Goal: Task Accomplishment & Management: Manage account settings

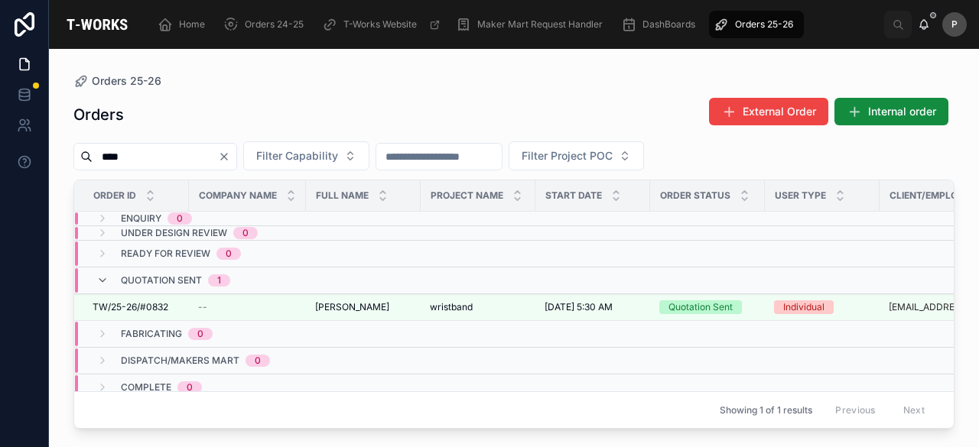
scroll to position [0, 167]
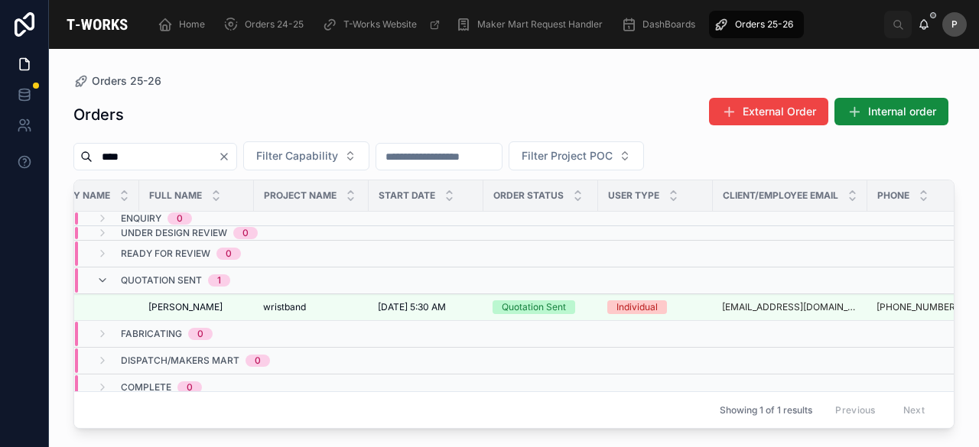
click at [214, 158] on input "****" at bounding box center [155, 156] width 125 height 21
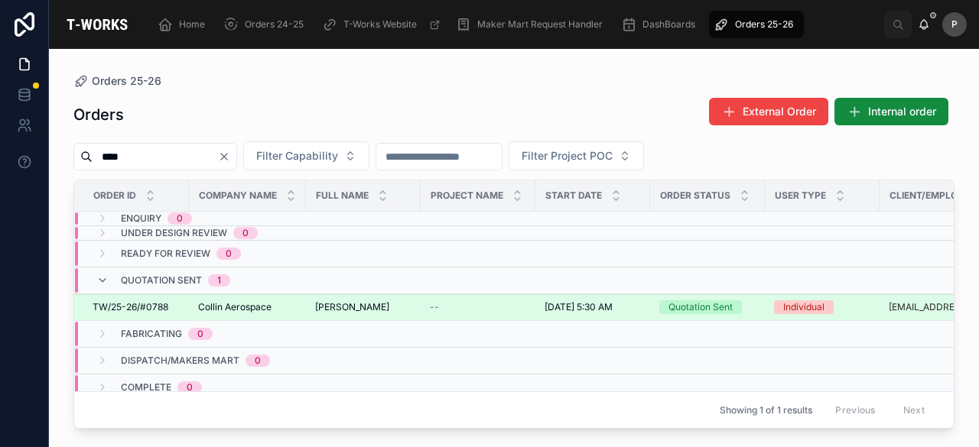
type input "****"
click at [681, 301] on div "Quotation Sent" at bounding box center [700, 308] width 64 height 14
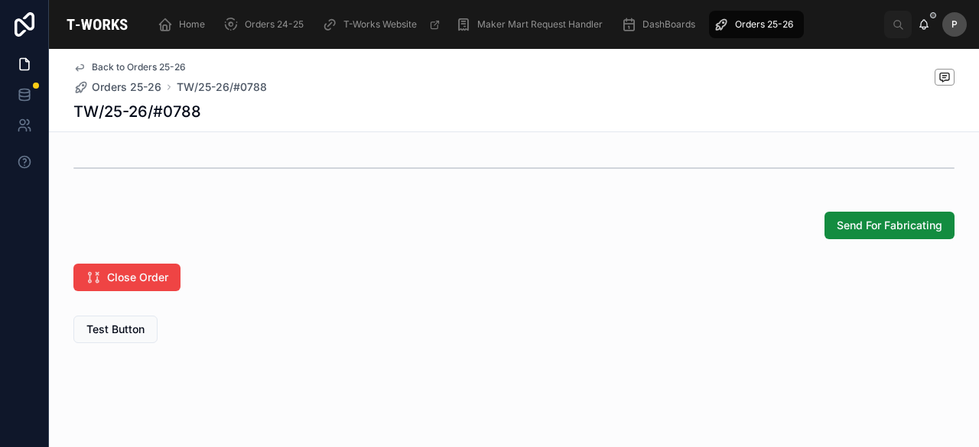
scroll to position [1377, 0]
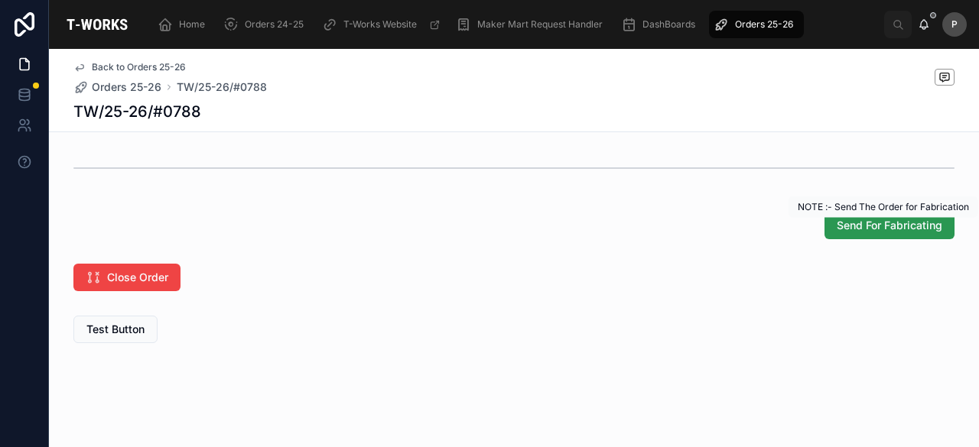
click at [863, 228] on span "Send For Fabricating" at bounding box center [890, 225] width 106 height 15
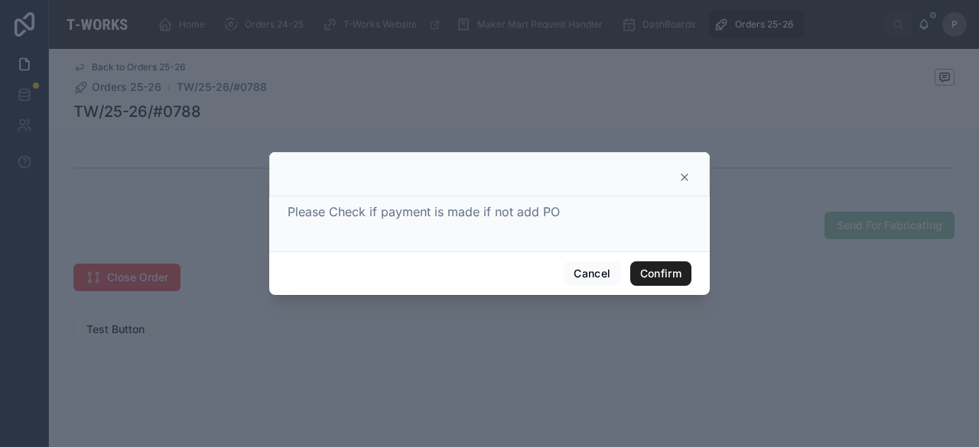
click at [665, 271] on button "Confirm" at bounding box center [660, 274] width 61 height 24
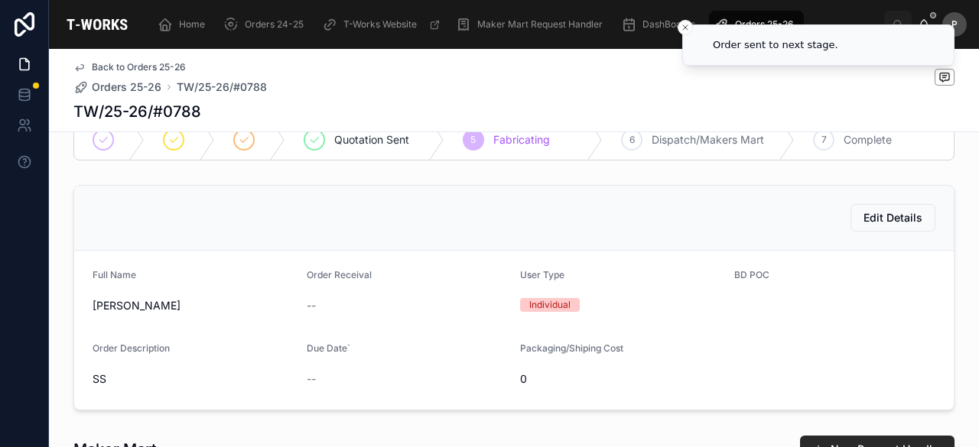
scroll to position [0, 0]
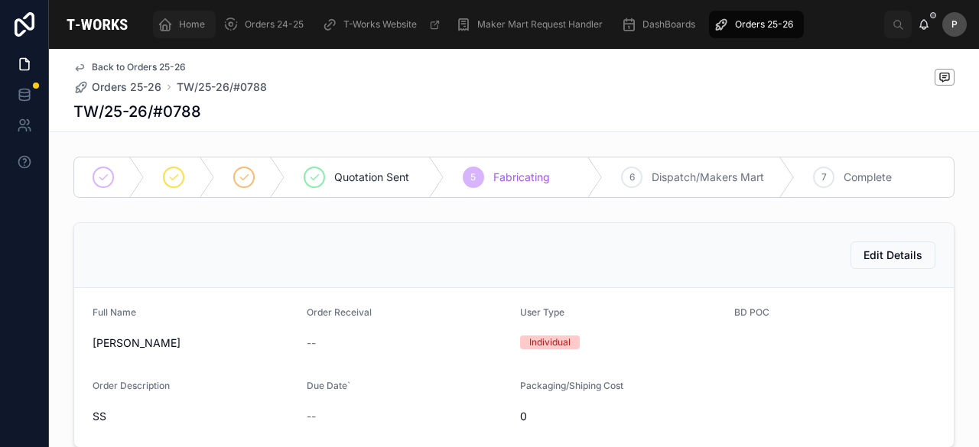
click at [193, 25] on span "Home" at bounding box center [192, 24] width 26 height 12
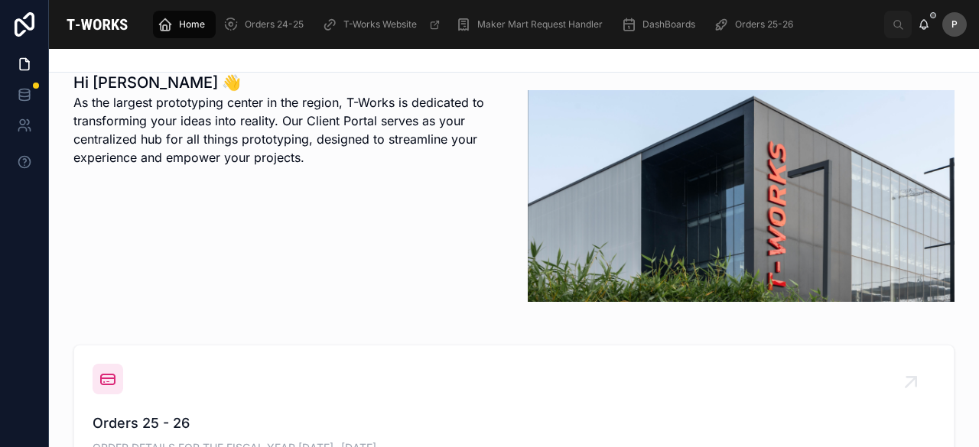
scroll to position [535, 0]
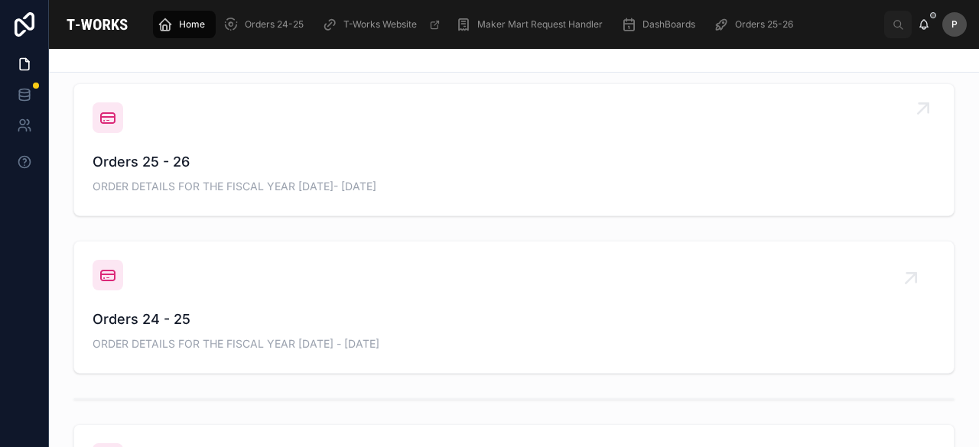
click at [180, 172] on span "Orders 25 - 26" at bounding box center [514, 161] width 843 height 21
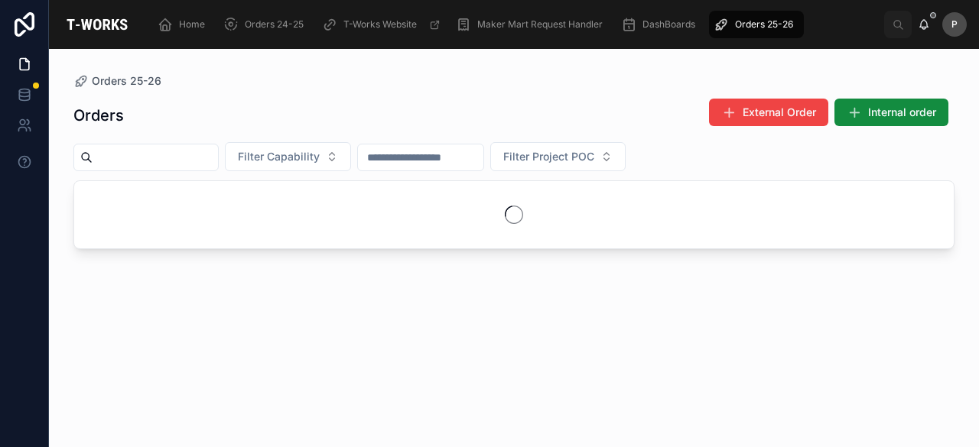
click at [218, 161] on input "text" at bounding box center [155, 157] width 125 height 21
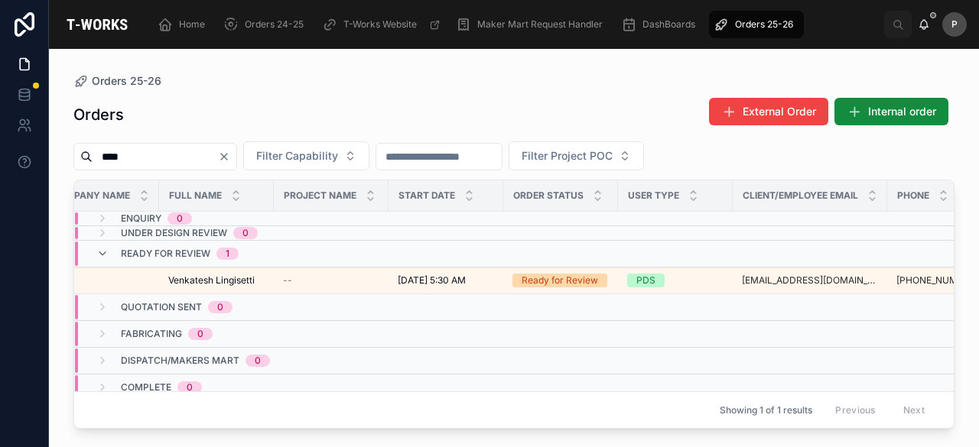
scroll to position [17, 147]
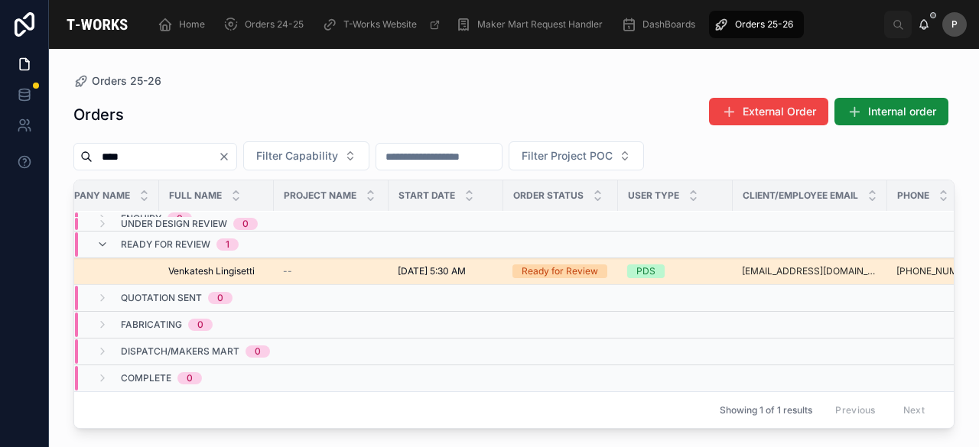
type input "****"
click at [587, 265] on div "Ready for Review" at bounding box center [560, 272] width 76 height 14
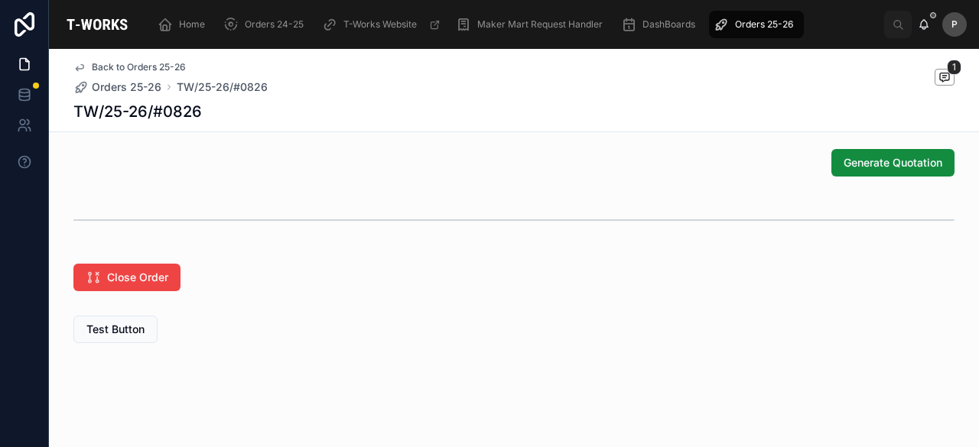
scroll to position [878, 0]
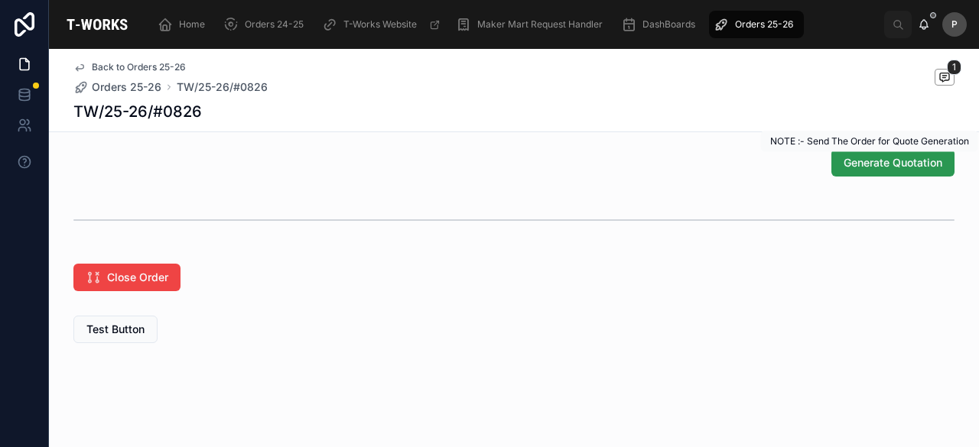
click at [886, 167] on span "Generate Quotation" at bounding box center [893, 162] width 99 height 15
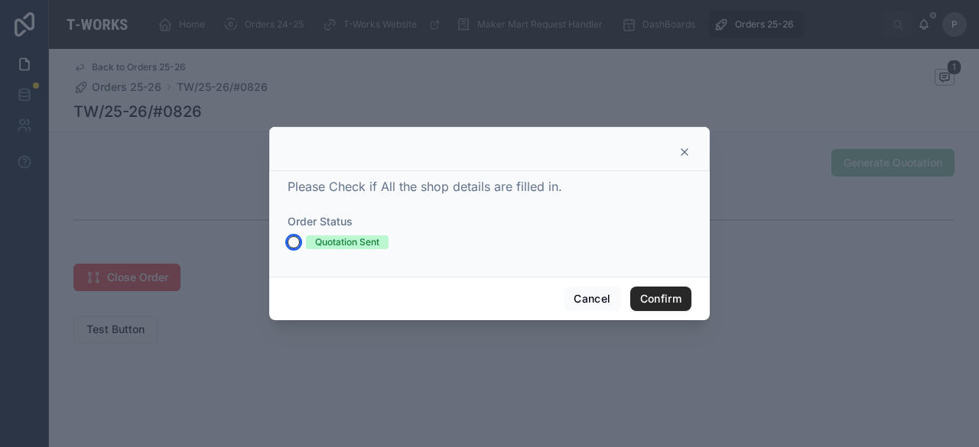
click at [298, 239] on button "Quotation Sent" at bounding box center [294, 242] width 12 height 12
click at [655, 305] on button "Confirm" at bounding box center [660, 299] width 61 height 24
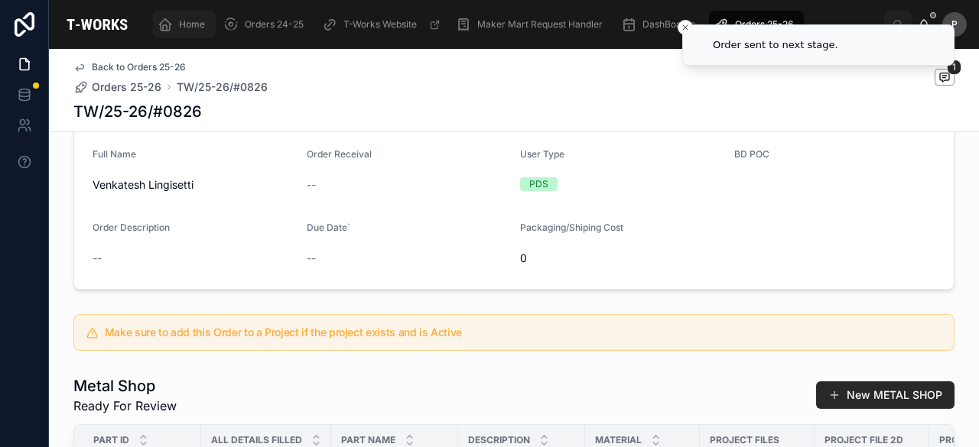
scroll to position [0, 0]
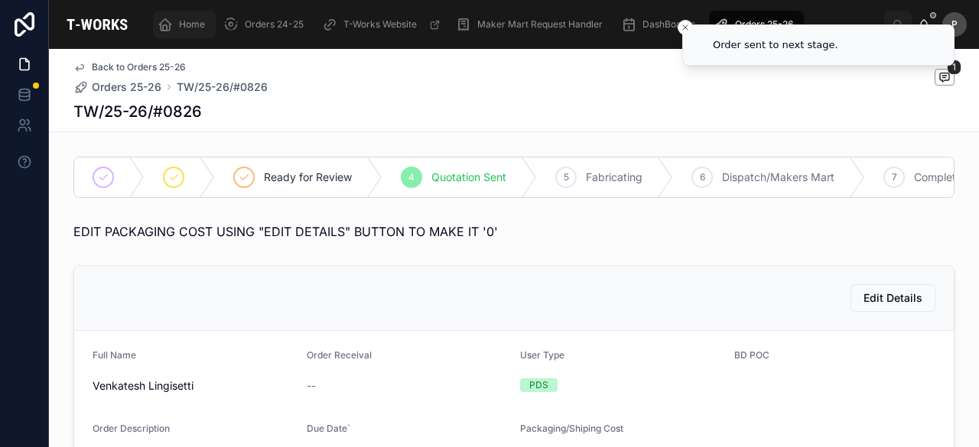
click at [189, 24] on span "Home" at bounding box center [192, 24] width 26 height 12
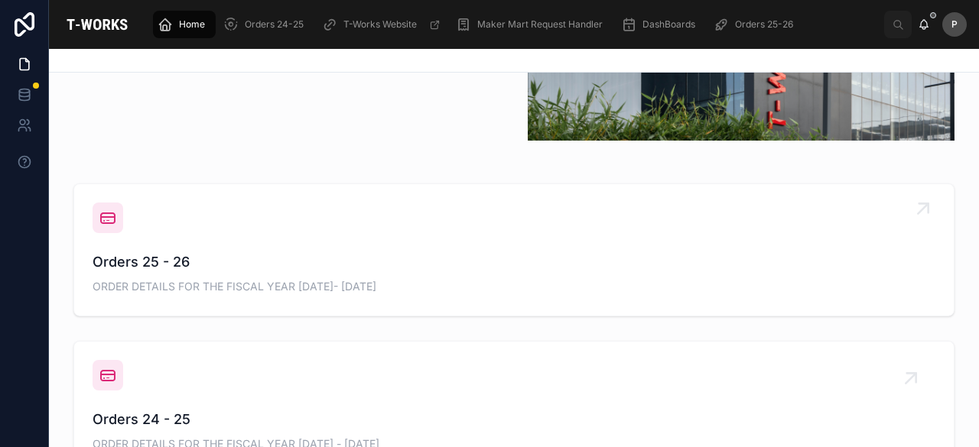
scroll to position [459, 0]
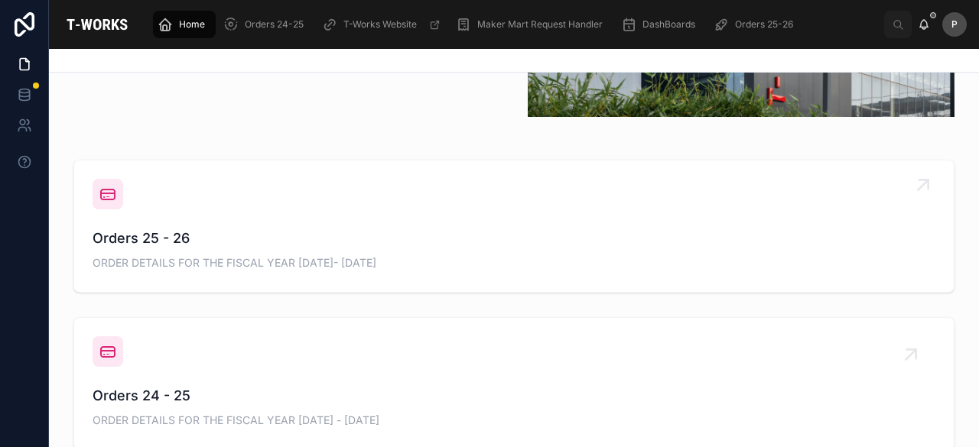
click at [176, 248] on span "Orders 25 - 26" at bounding box center [514, 238] width 843 height 21
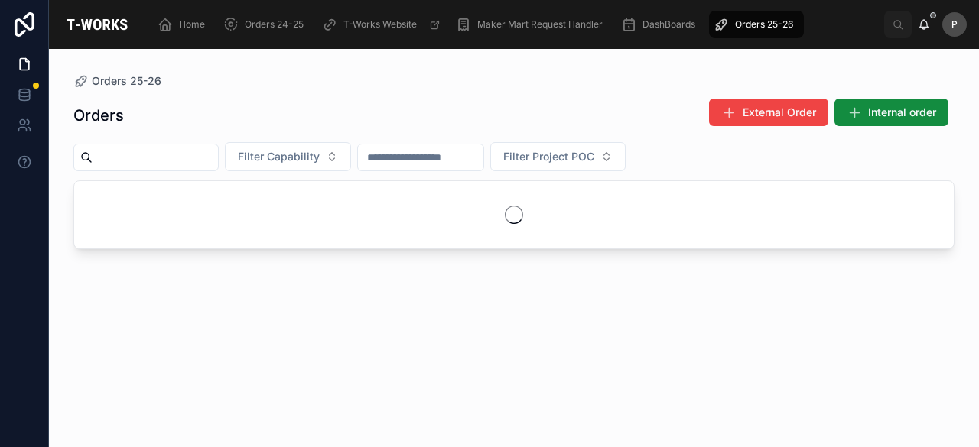
click at [216, 161] on input "text" at bounding box center [155, 157] width 125 height 21
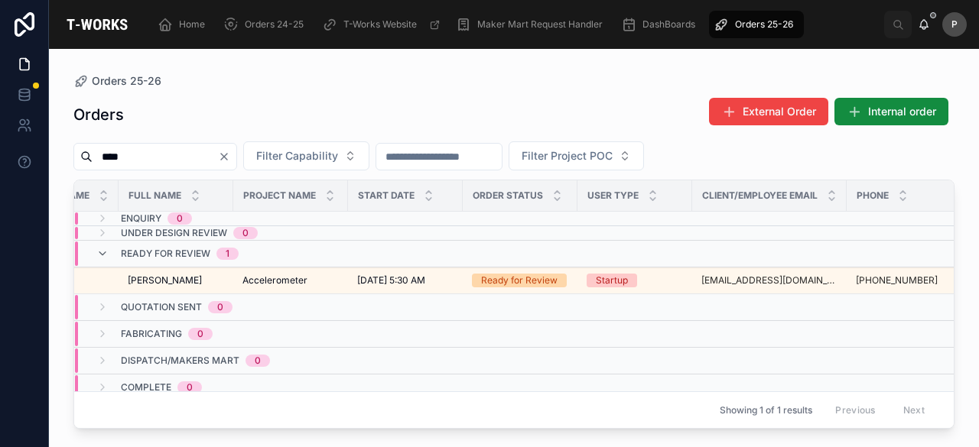
scroll to position [0, 216]
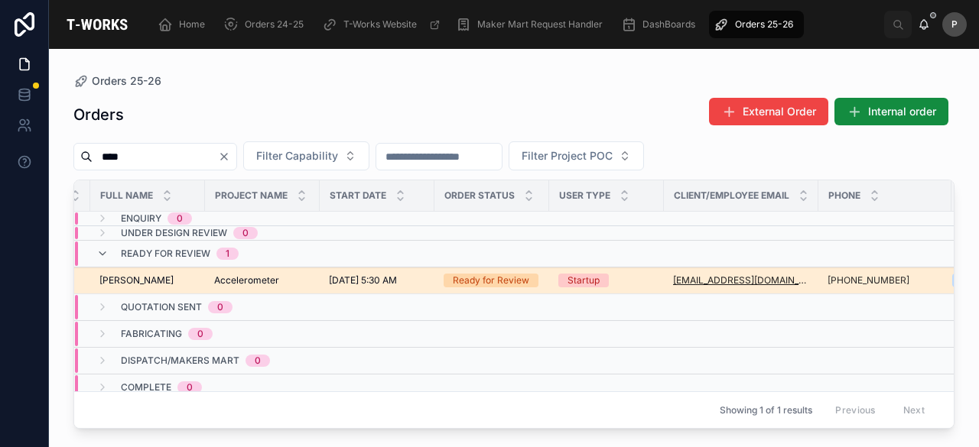
type input "****"
click at [516, 277] on div "Ready for Review" at bounding box center [491, 281] width 76 height 14
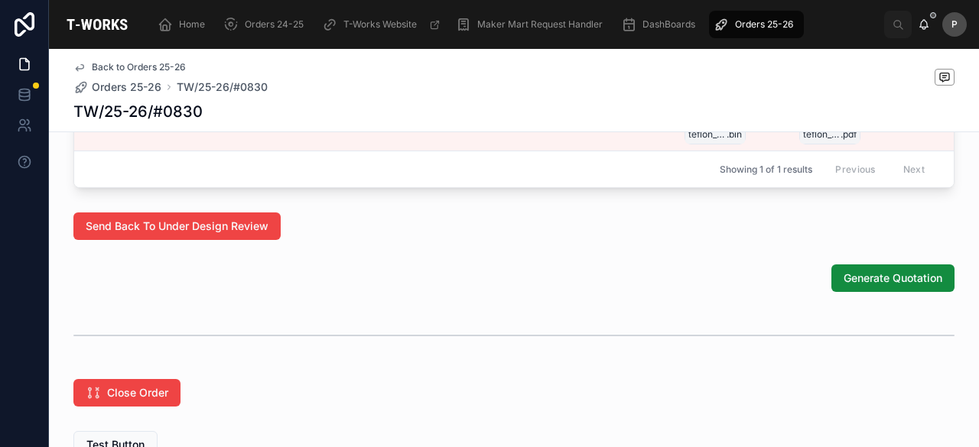
scroll to position [1037, 0]
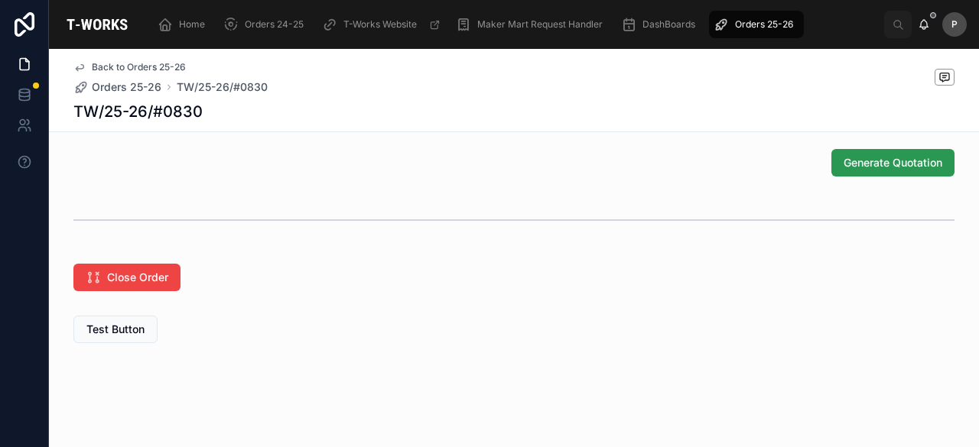
click at [888, 164] on span "Generate Quotation" at bounding box center [893, 162] width 99 height 15
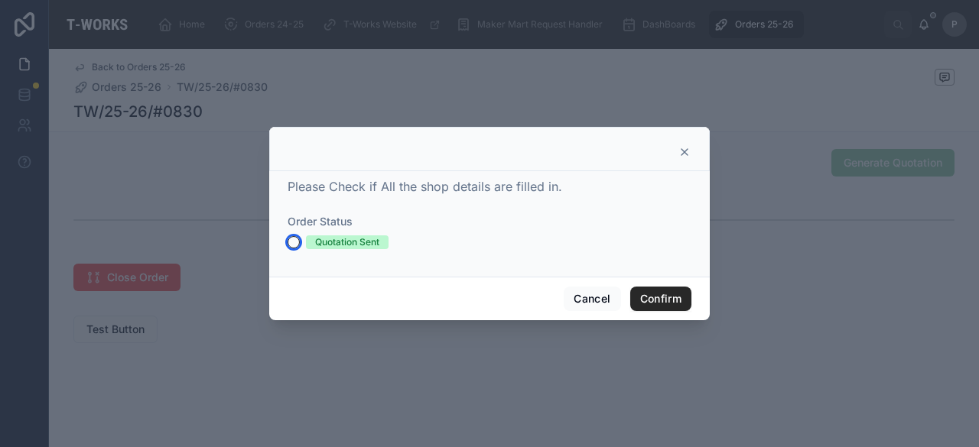
click at [291, 239] on button "Quotation Sent" at bounding box center [294, 242] width 12 height 12
click at [662, 301] on button "Confirm" at bounding box center [660, 299] width 61 height 24
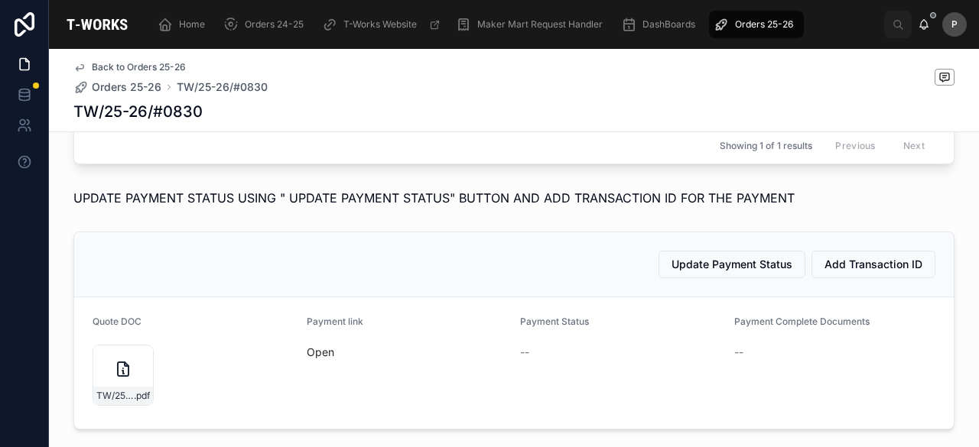
scroll to position [563, 0]
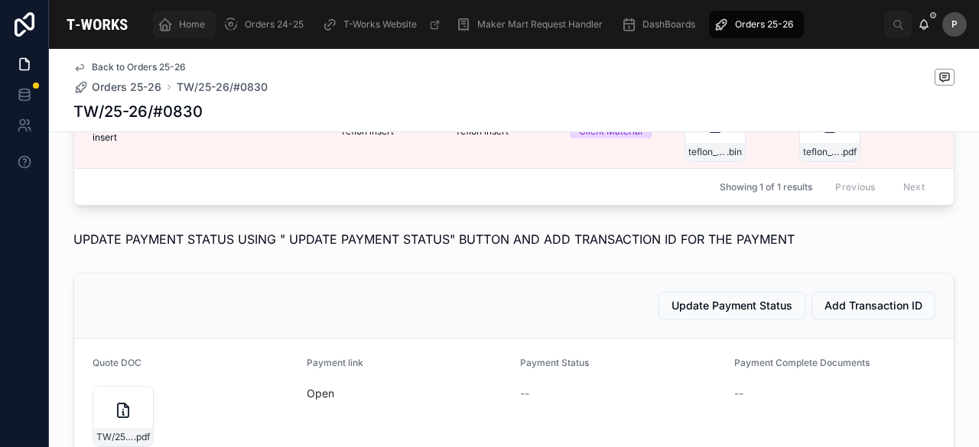
click at [193, 27] on span "Home" at bounding box center [192, 24] width 26 height 12
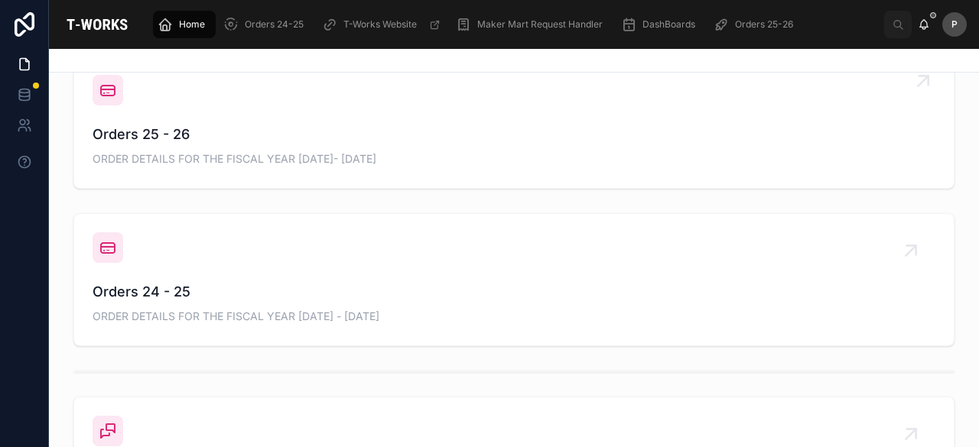
click at [167, 147] on div "Orders 25 - 26 ORDER DETAILS FOR THE FISCAL YEAR [DATE]- [DATE]" at bounding box center [514, 147] width 843 height 46
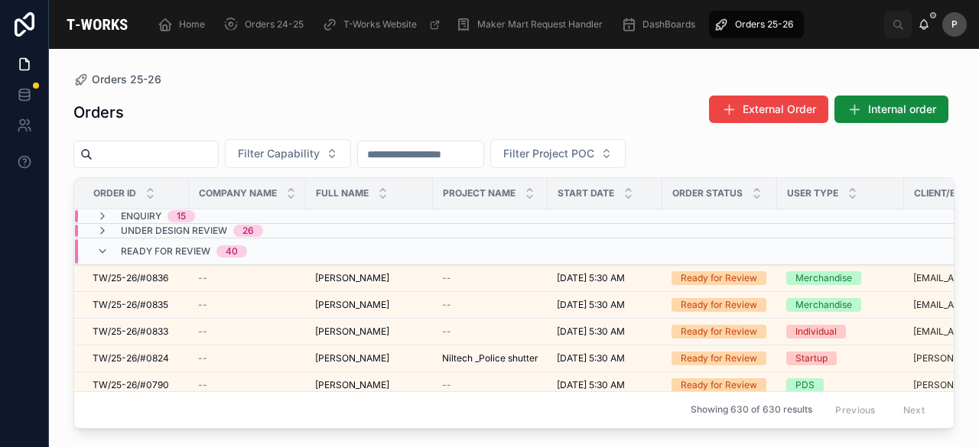
click at [185, 158] on input "text" at bounding box center [155, 154] width 125 height 21
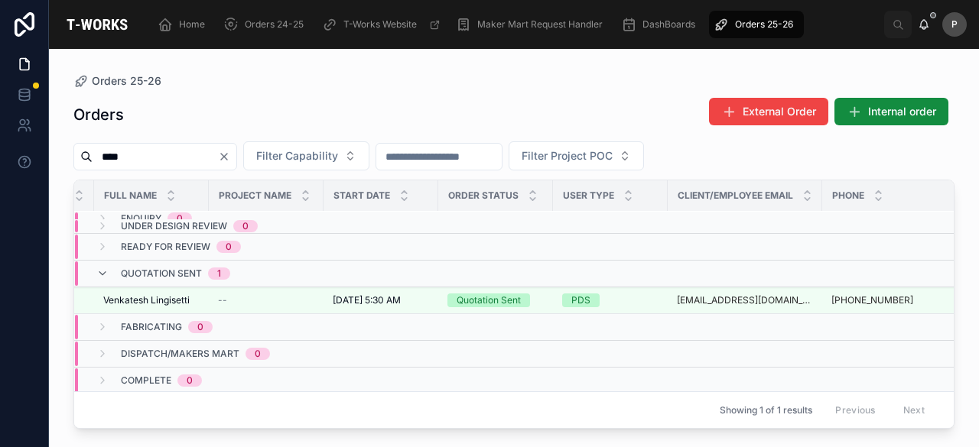
scroll to position [17, 212]
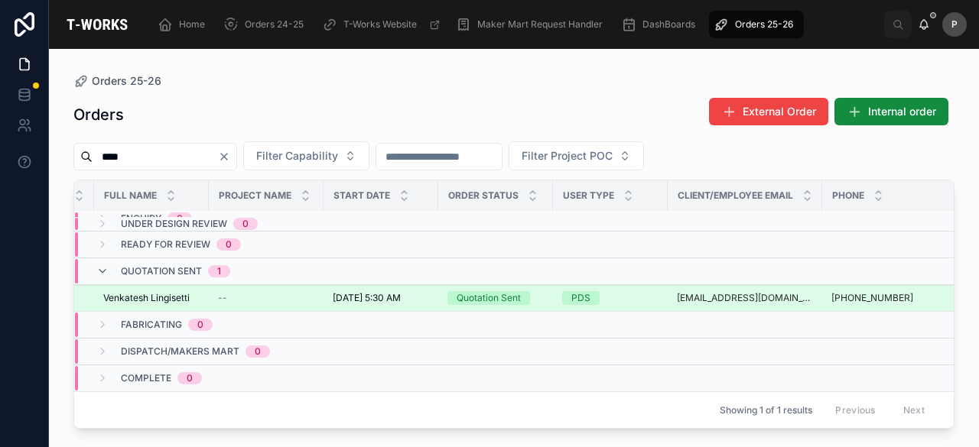
type input "****"
click at [518, 291] on div "Quotation Sent" at bounding box center [489, 298] width 64 height 14
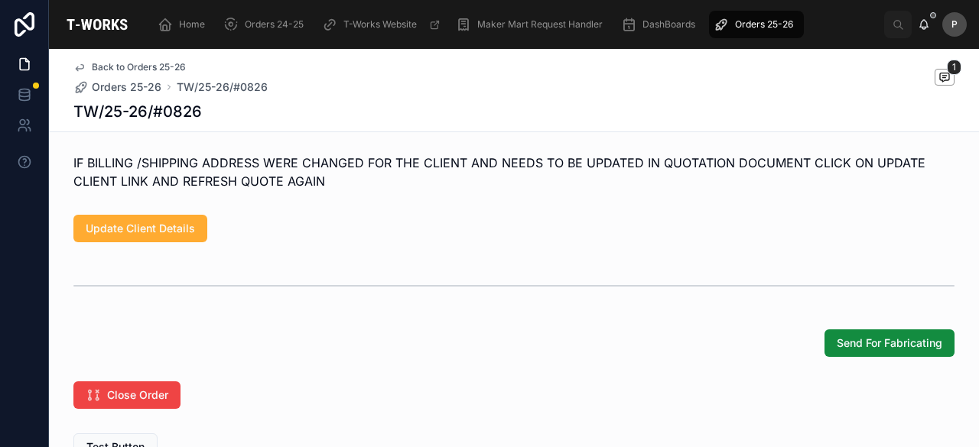
scroll to position [1185, 0]
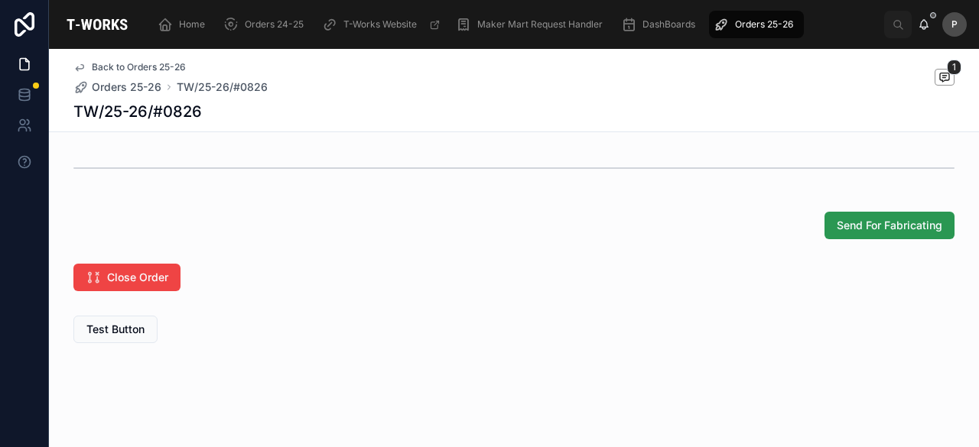
click at [887, 223] on span "Send For Fabricating" at bounding box center [890, 225] width 106 height 15
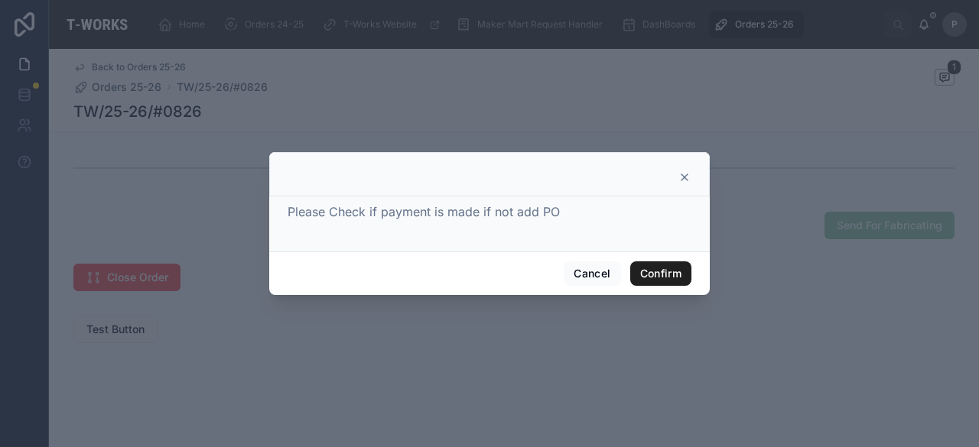
click at [649, 274] on button "Confirm" at bounding box center [660, 274] width 61 height 24
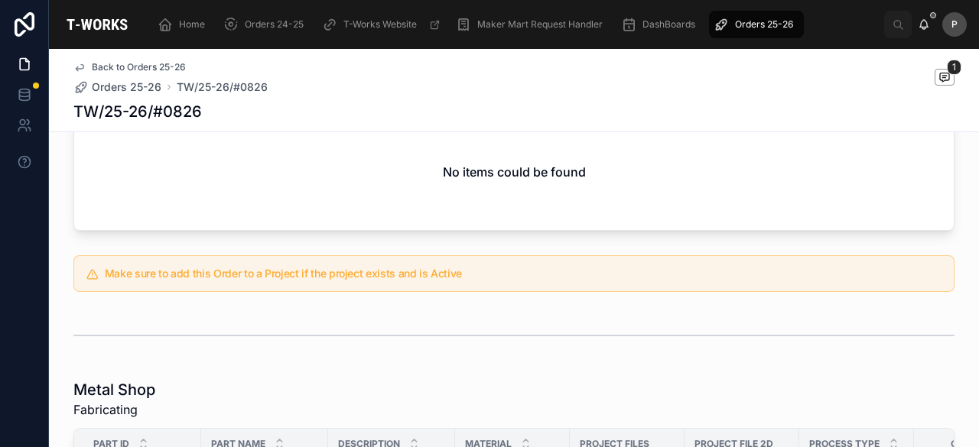
scroll to position [382, 0]
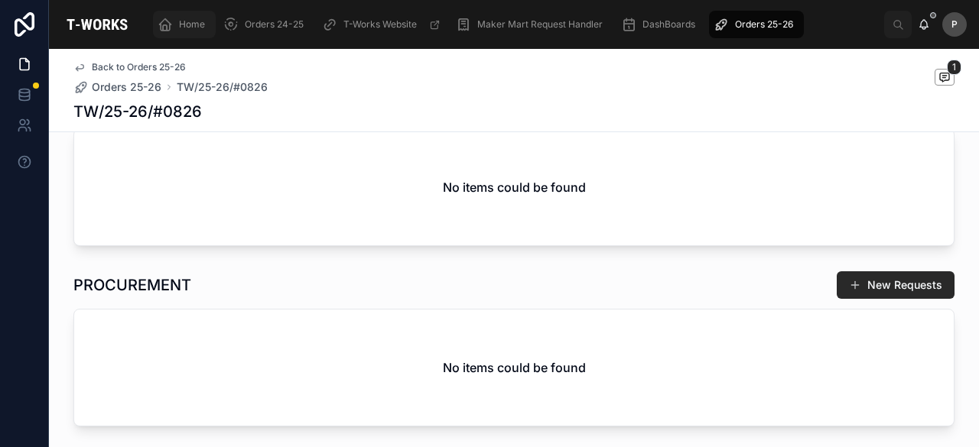
drag, startPoint x: 200, startPoint y: 22, endPoint x: 199, endPoint y: 37, distance: 14.6
click at [200, 22] on span "Home" at bounding box center [192, 24] width 26 height 12
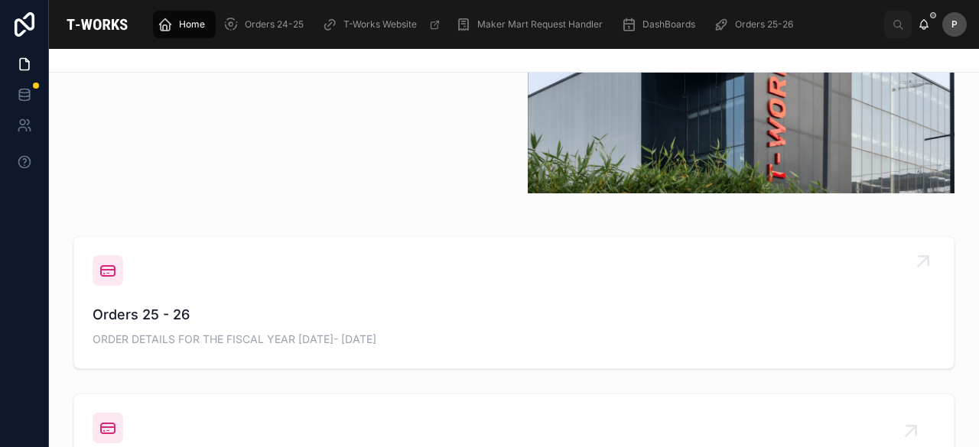
click at [177, 314] on span "Orders 25 - 26" at bounding box center [514, 314] width 843 height 21
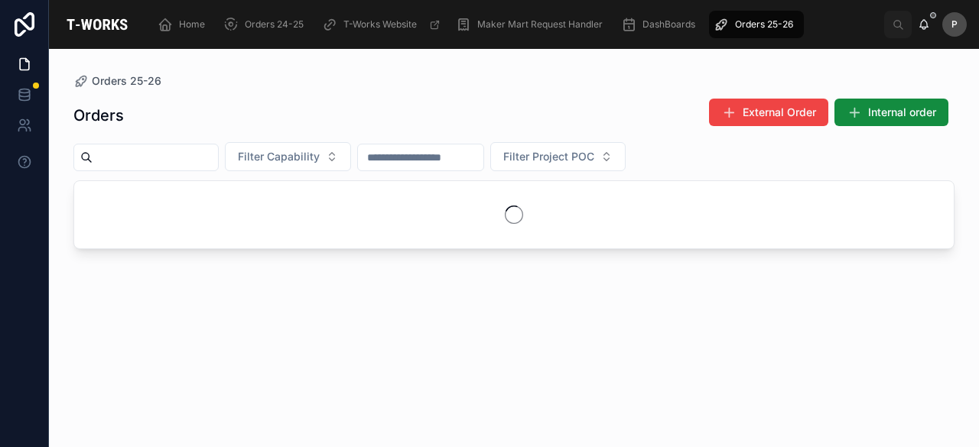
click at [218, 152] on input "text" at bounding box center [155, 157] width 125 height 21
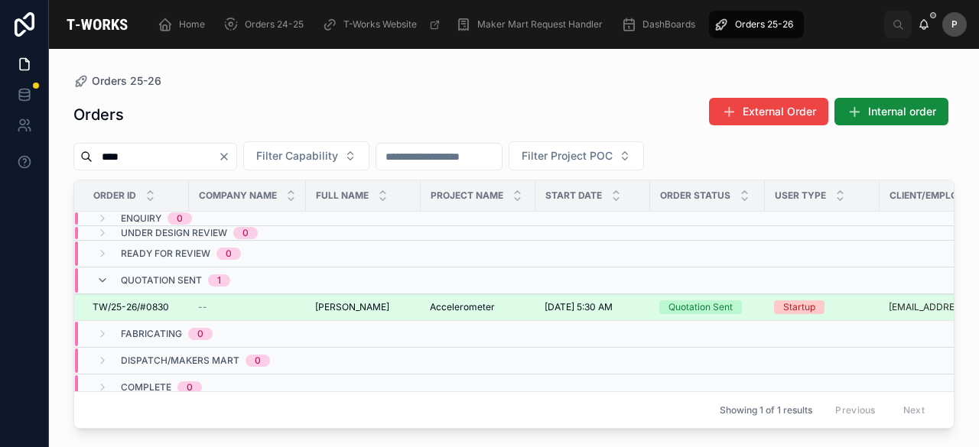
type input "****"
click at [686, 307] on div "Quotation Sent" at bounding box center [700, 308] width 64 height 14
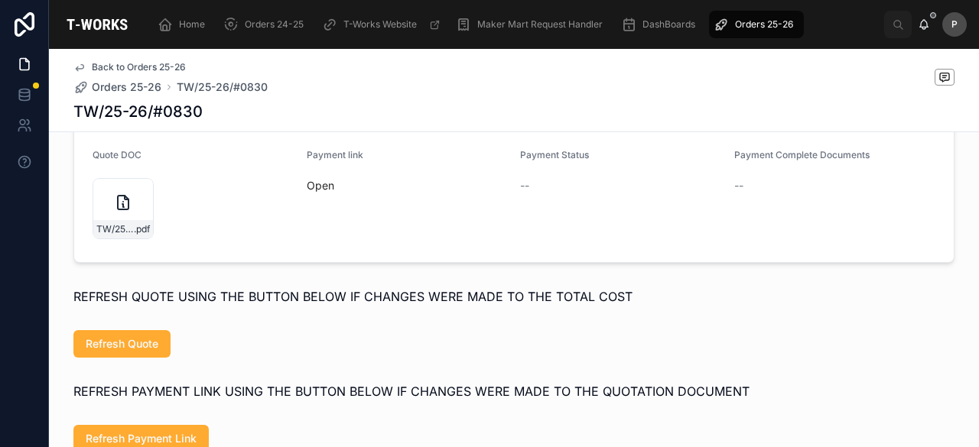
scroll to position [772, 0]
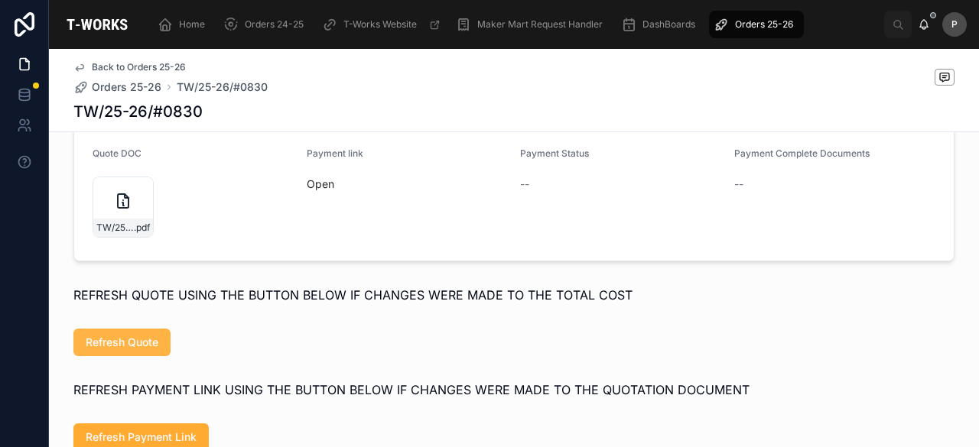
click at [132, 350] on span "Refresh Quote" at bounding box center [122, 342] width 73 height 15
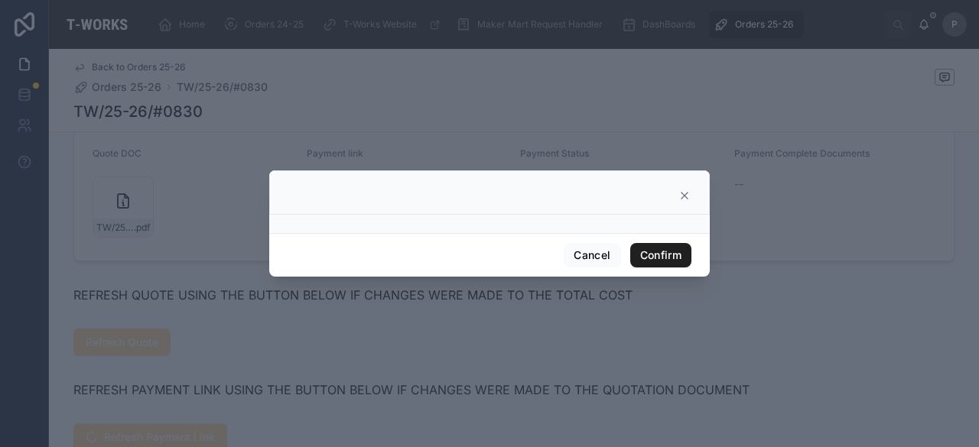
click at [636, 252] on button "Confirm" at bounding box center [660, 255] width 61 height 24
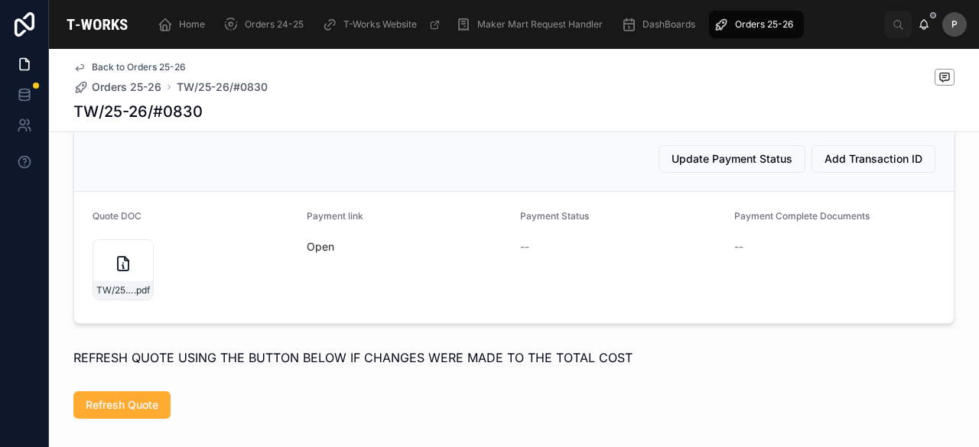
scroll to position [849, 0]
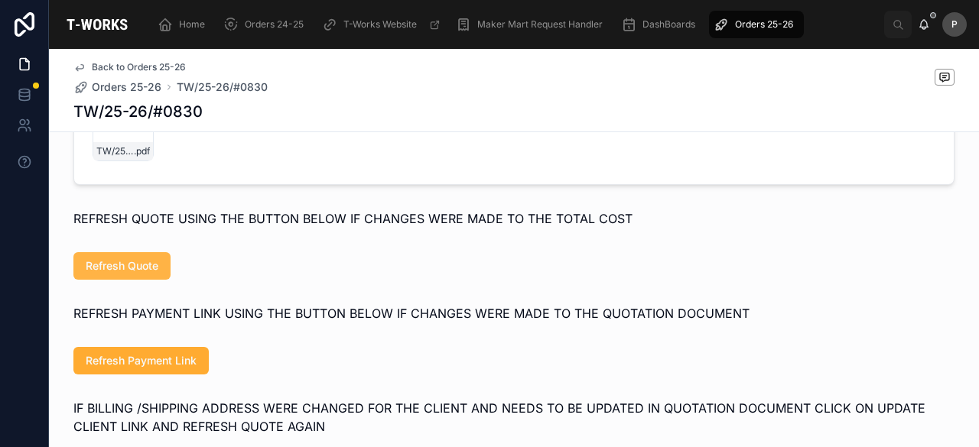
click at [136, 274] on span "Refresh Quote" at bounding box center [122, 266] width 73 height 15
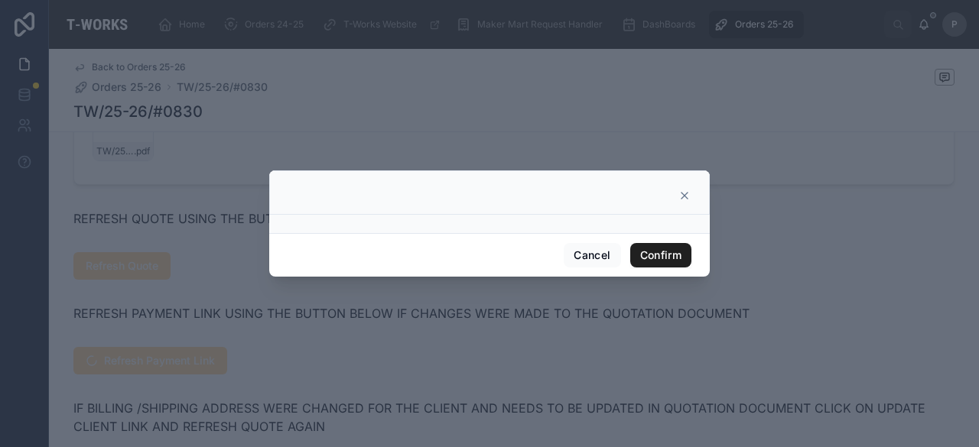
click at [660, 255] on button "Confirm" at bounding box center [660, 255] width 61 height 24
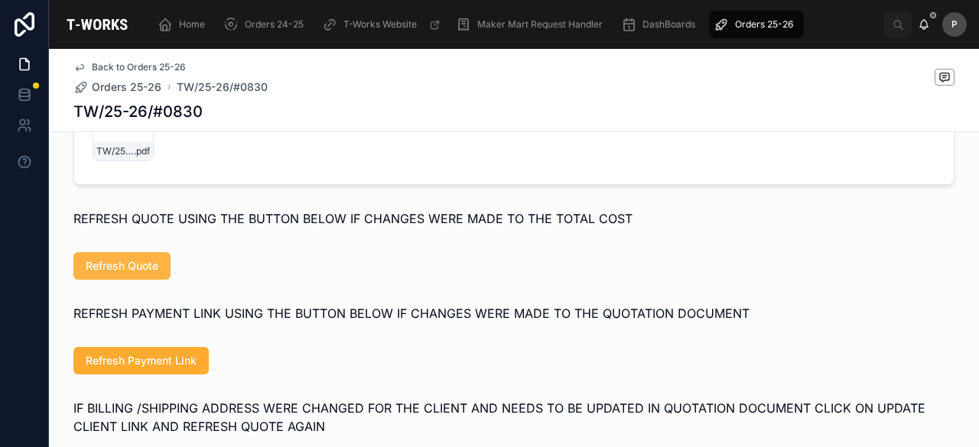
click at [126, 274] on span "Refresh Quote" at bounding box center [122, 266] width 73 height 15
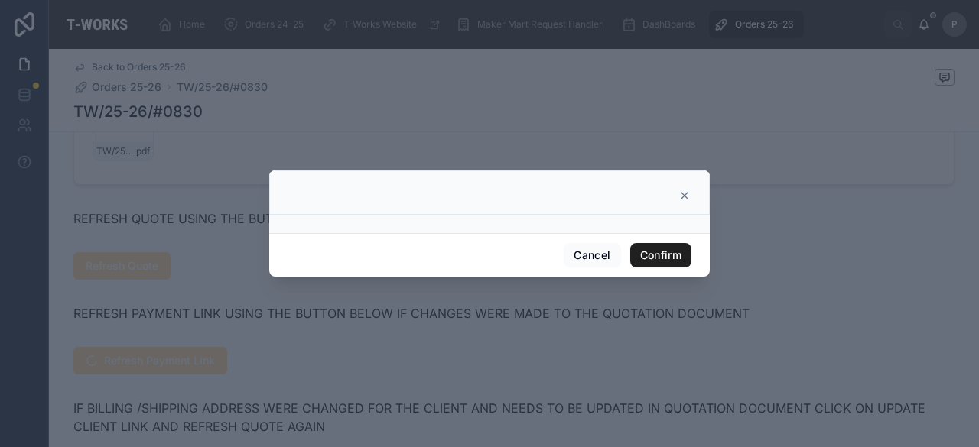
click at [662, 258] on button "Confirm" at bounding box center [660, 255] width 61 height 24
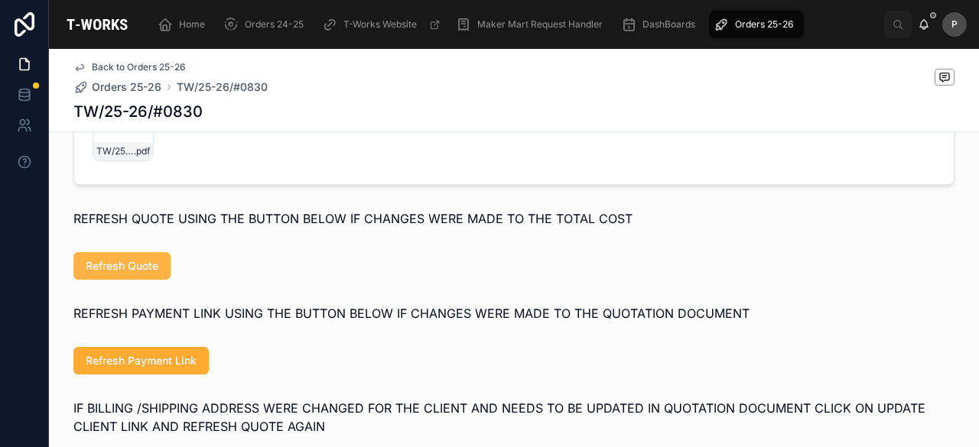
click at [144, 274] on span "Refresh Quote" at bounding box center [122, 266] width 73 height 15
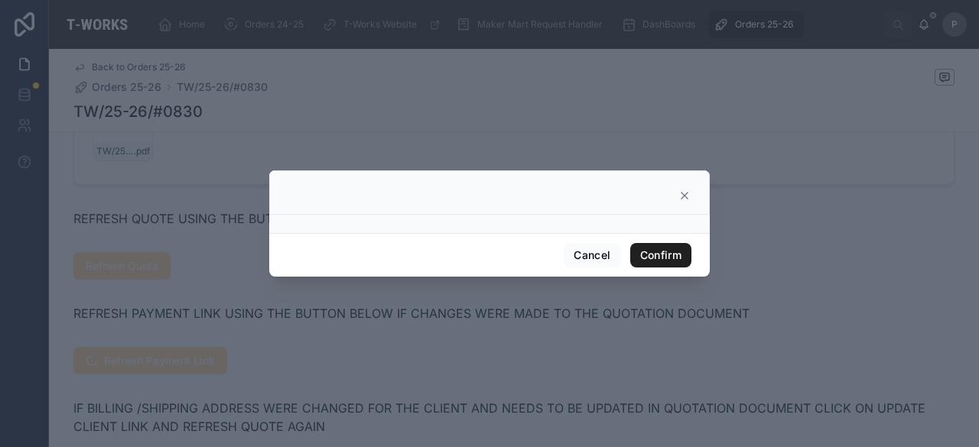
click at [685, 256] on button "Confirm" at bounding box center [660, 255] width 61 height 24
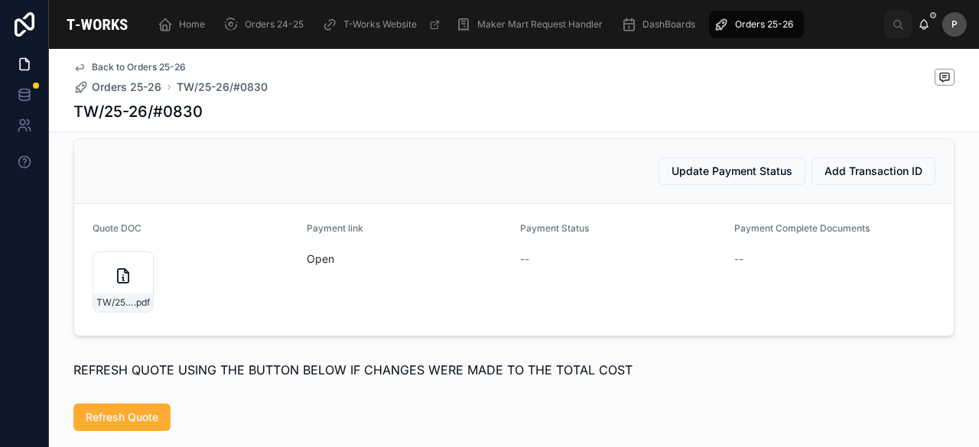
scroll to position [696, 0]
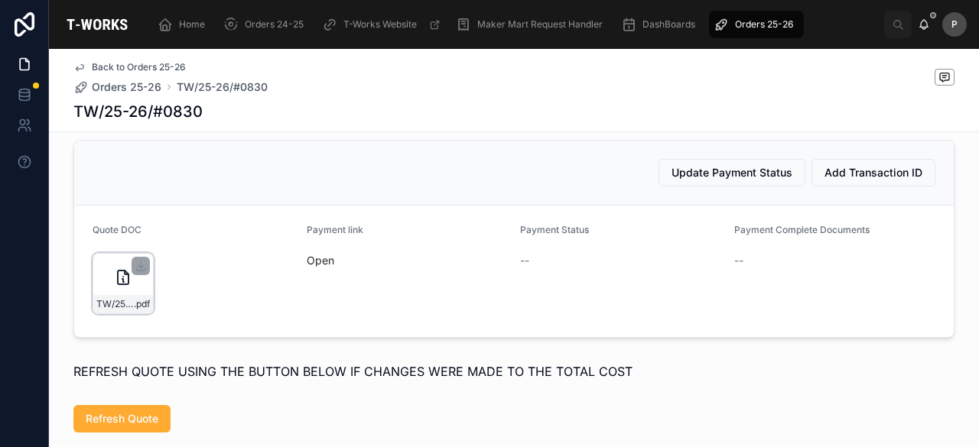
click at [137, 310] on div "TW/25-26/#0830 .pdf" at bounding box center [123, 283] width 61 height 61
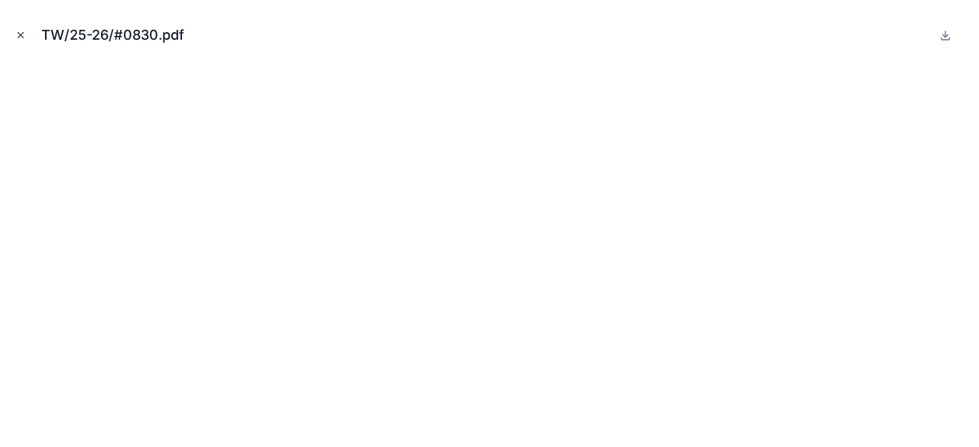
click at [24, 32] on icon "Close modal" at bounding box center [20, 35] width 11 height 11
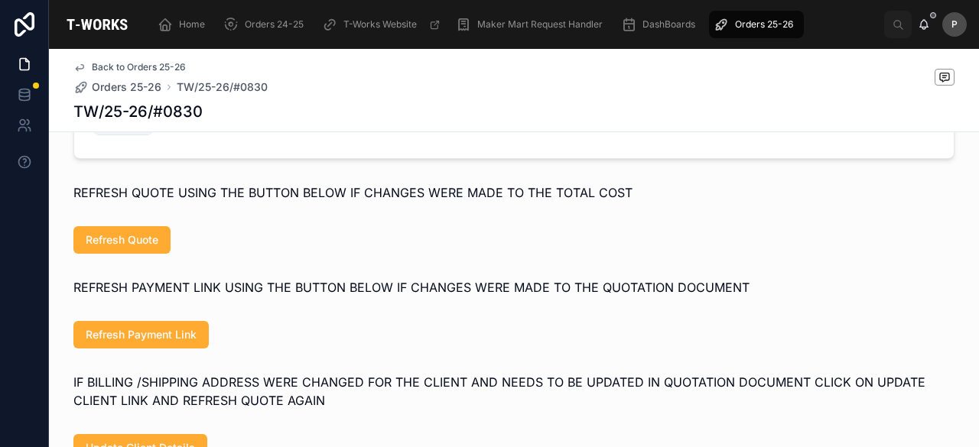
scroll to position [925, 0]
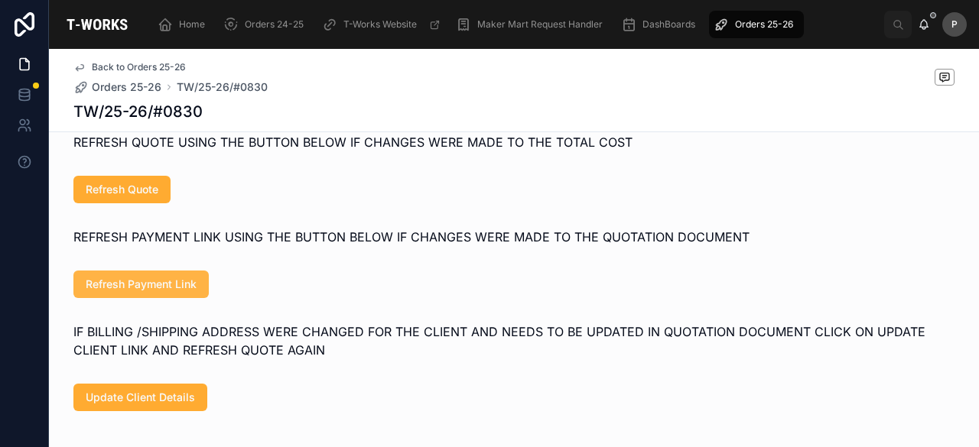
click at [179, 292] on span "Refresh Payment Link" at bounding box center [141, 284] width 111 height 15
click at [184, 292] on span "Refresh Payment Link" at bounding box center [141, 284] width 111 height 15
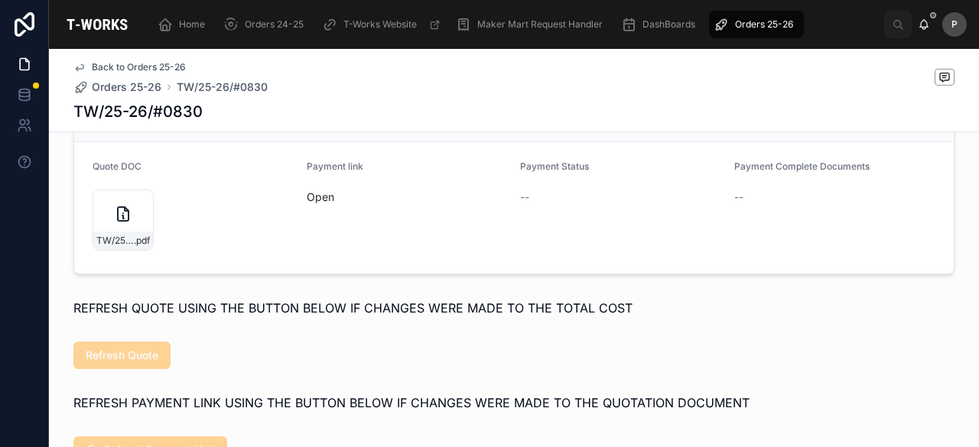
scroll to position [772, 0]
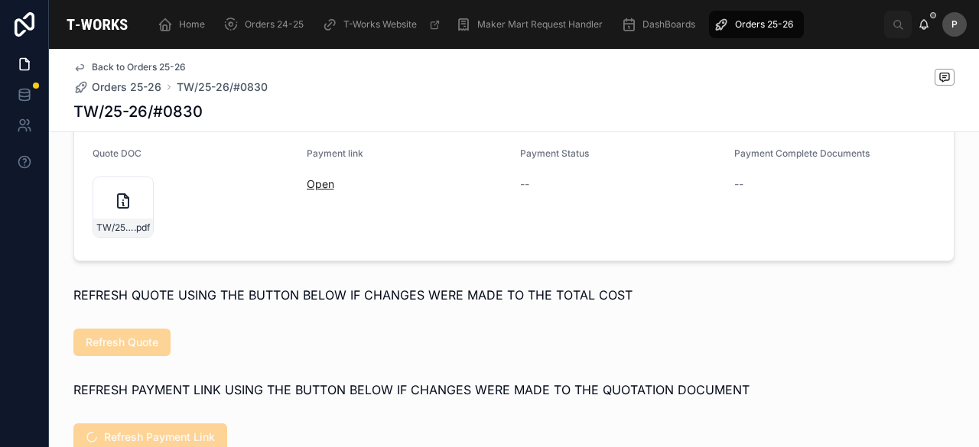
click at [319, 190] on link "Open" at bounding box center [321, 183] width 28 height 13
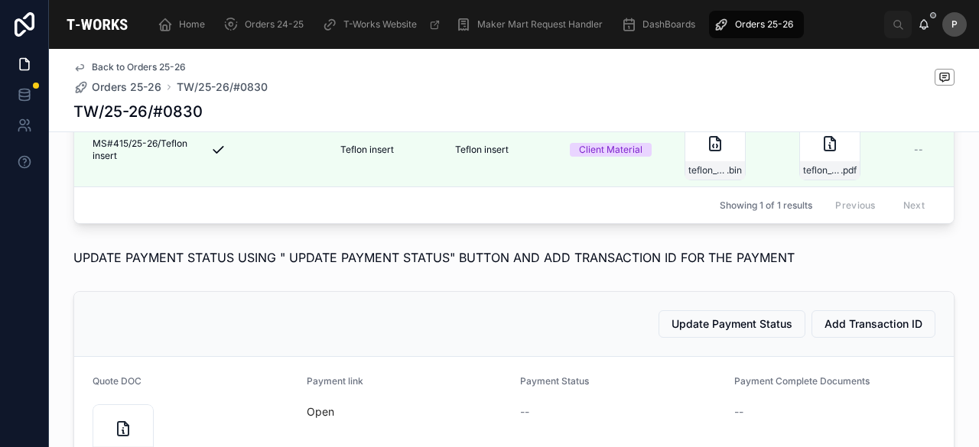
scroll to position [390, 0]
